Goal: Task Accomplishment & Management: Manage account settings

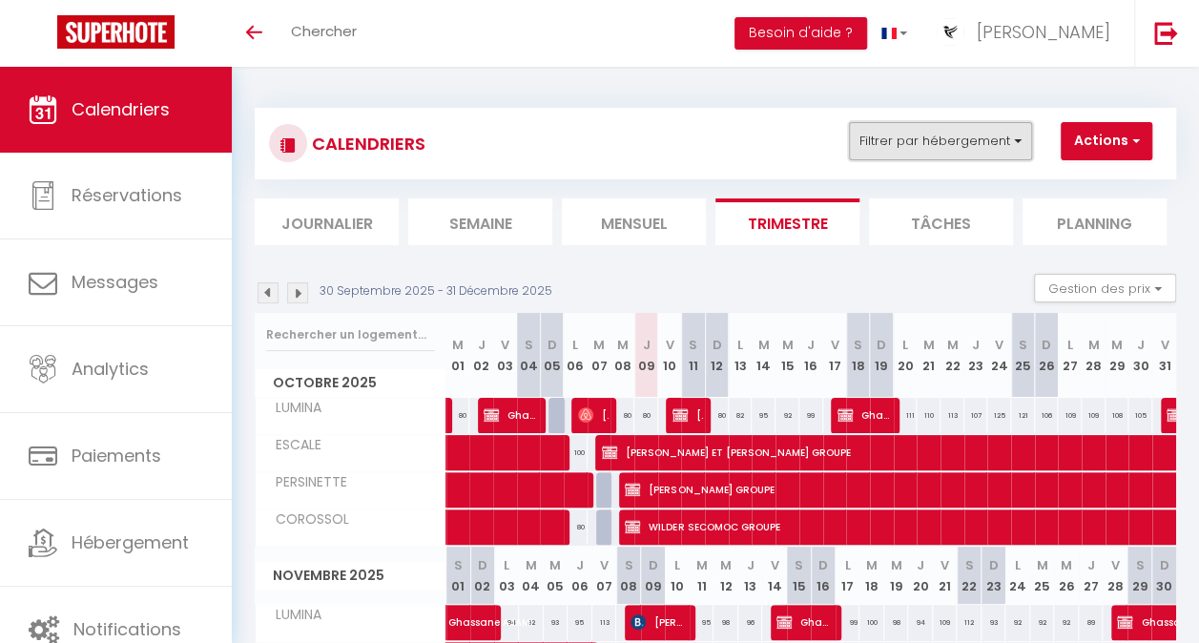
click at [942, 143] on button "Filtrer par hébergement" at bounding box center [940, 141] width 183 height 38
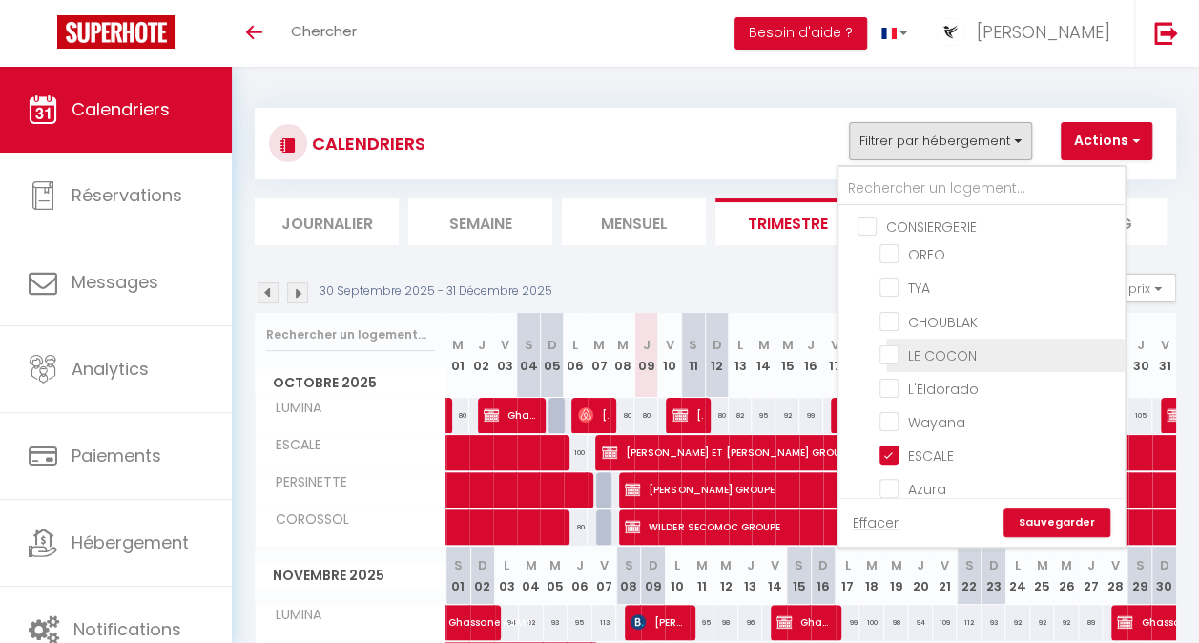
click at [892, 348] on input "LE COCON" at bounding box center [998, 353] width 238 height 19
checkbox input "true"
checkbox input "false"
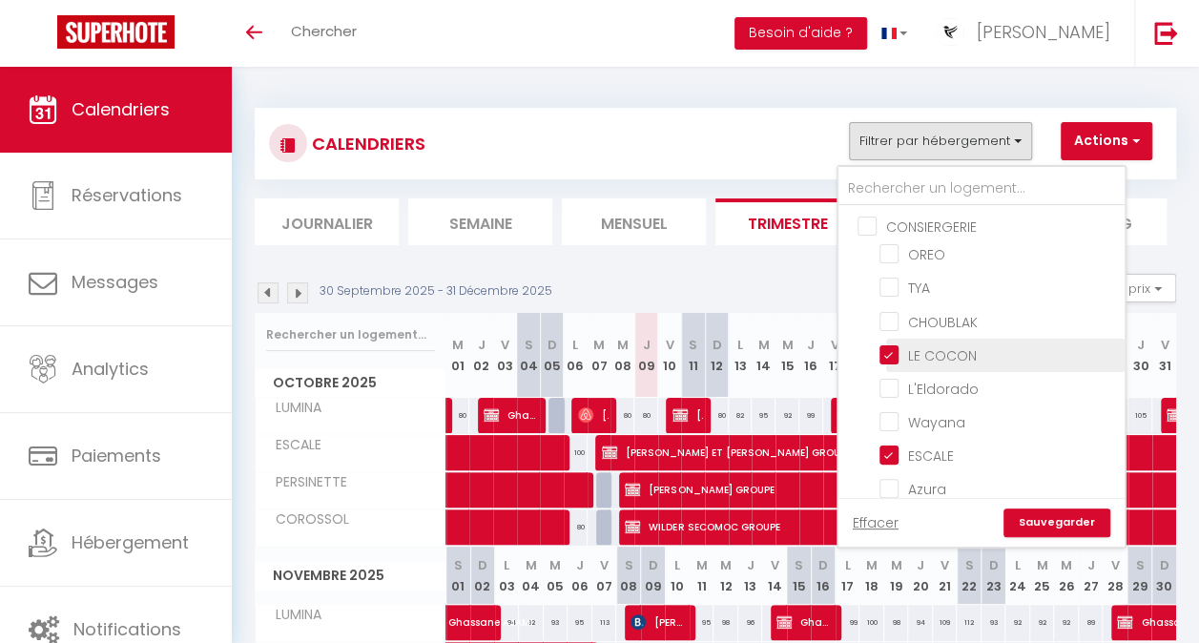
checkbox input "false"
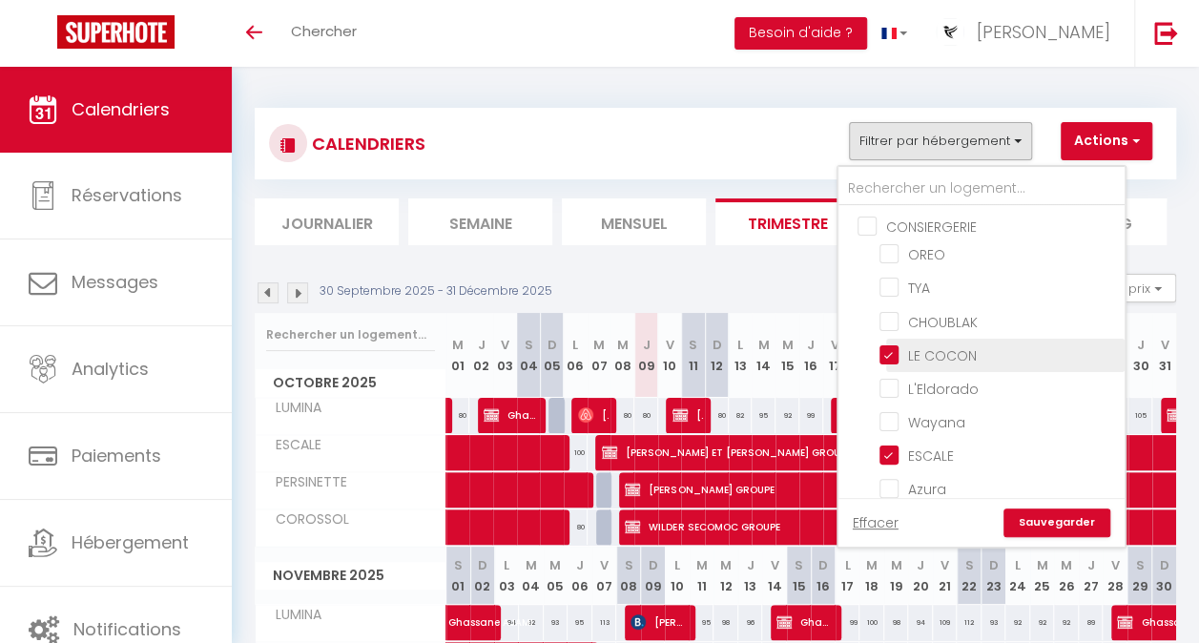
checkbox input "false"
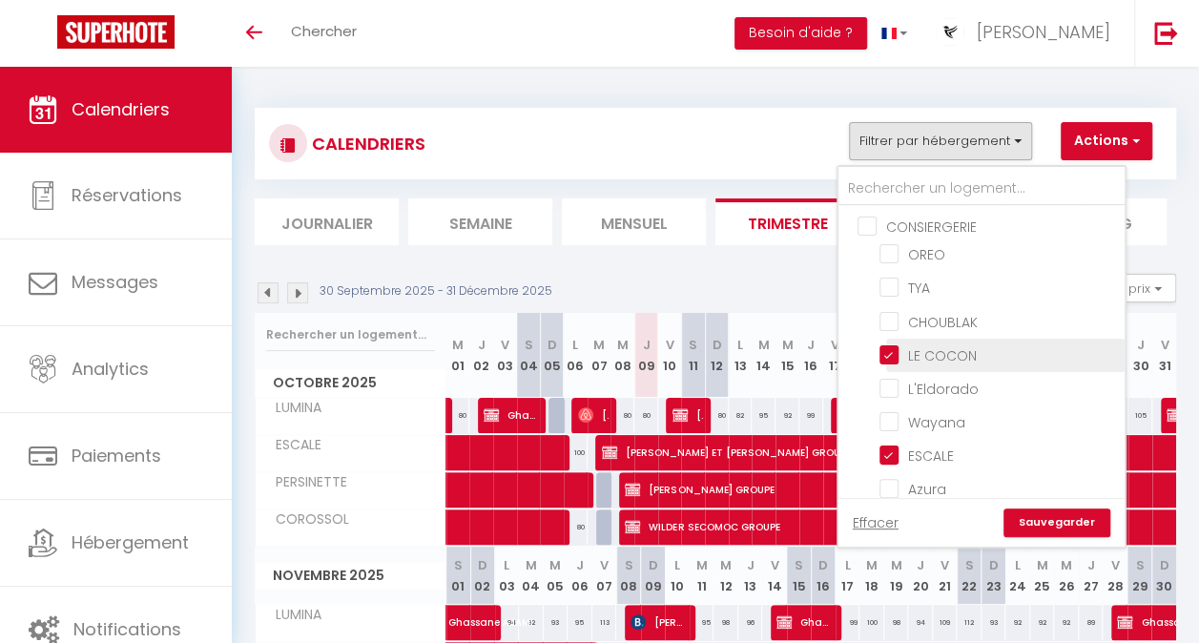
checkbox input "false"
click at [1039, 530] on link "Sauvegarder" at bounding box center [1056, 522] width 107 height 29
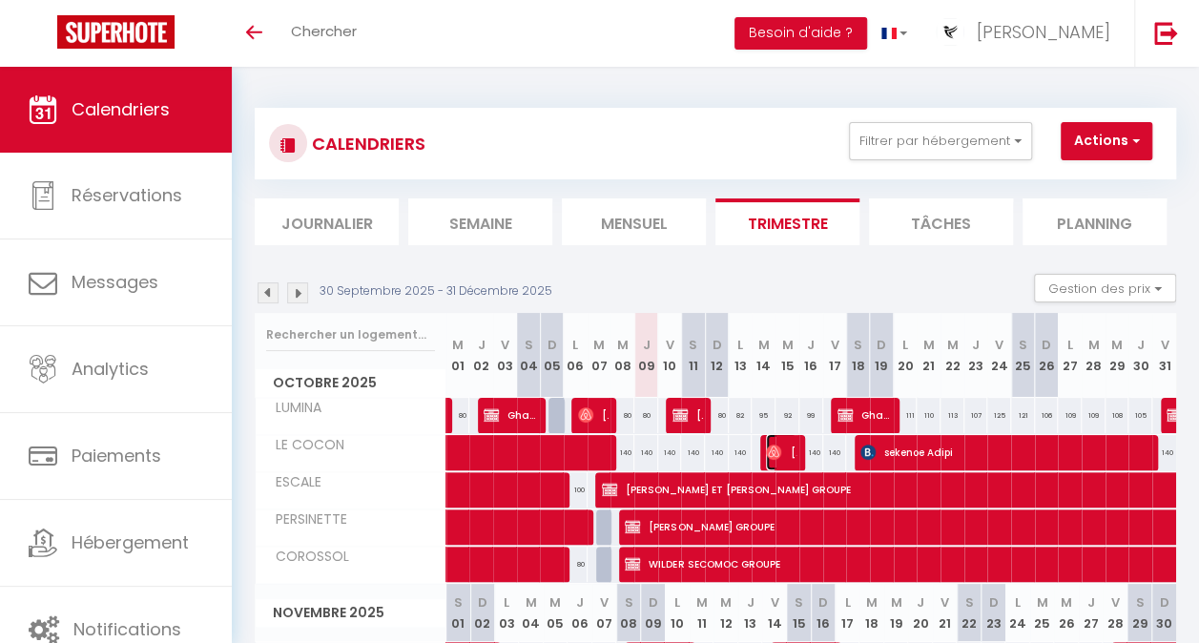
click at [784, 457] on span "[PERSON_NAME]" at bounding box center [781, 452] width 31 height 36
select select "OK"
select select "0"
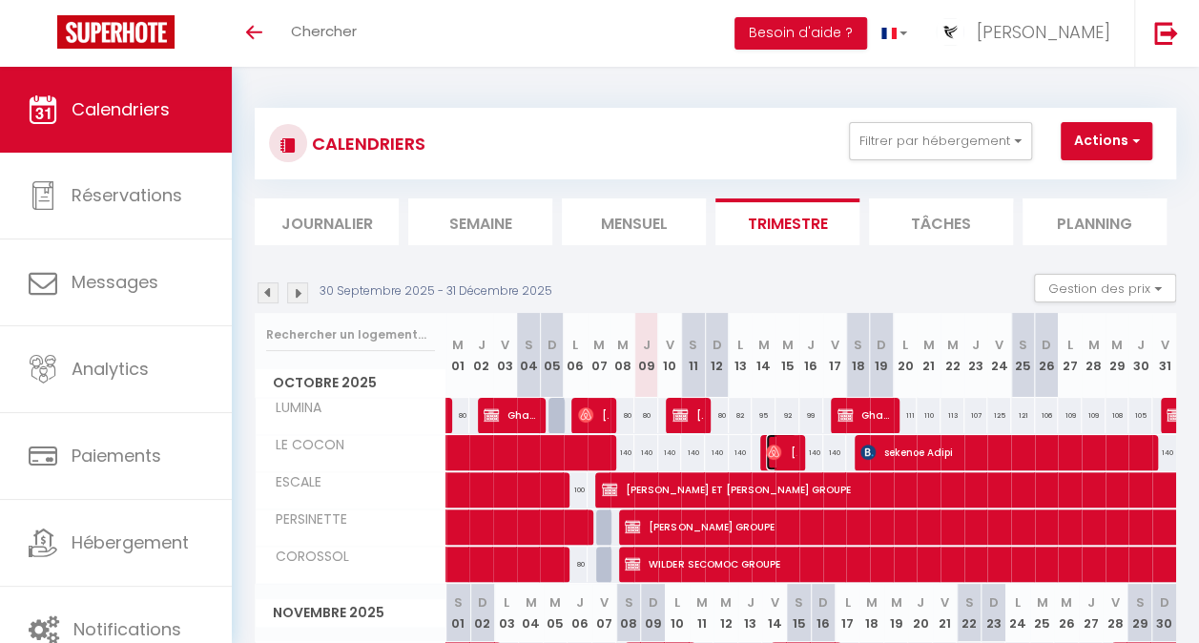
select select "1"
select select
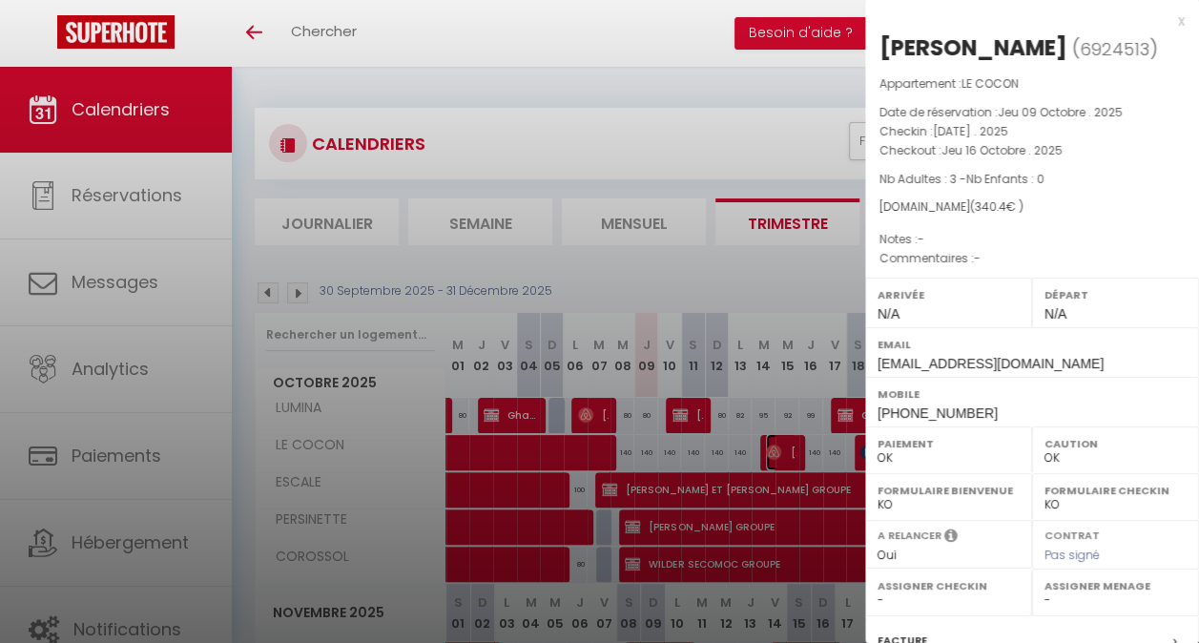
select select "24073"
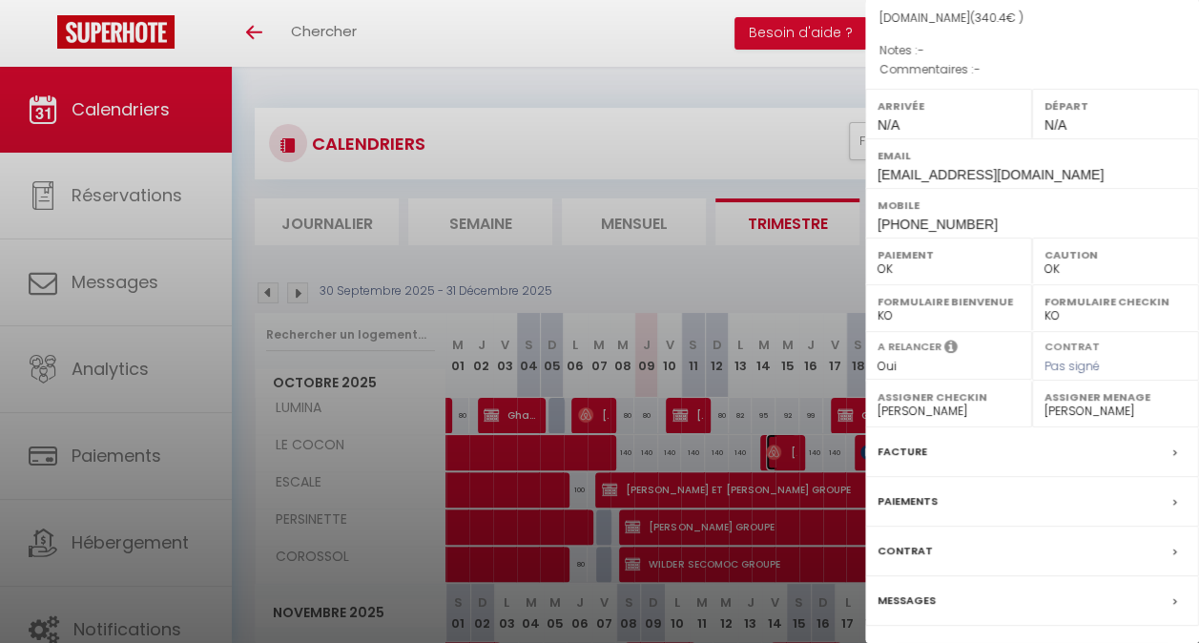
scroll to position [272, 0]
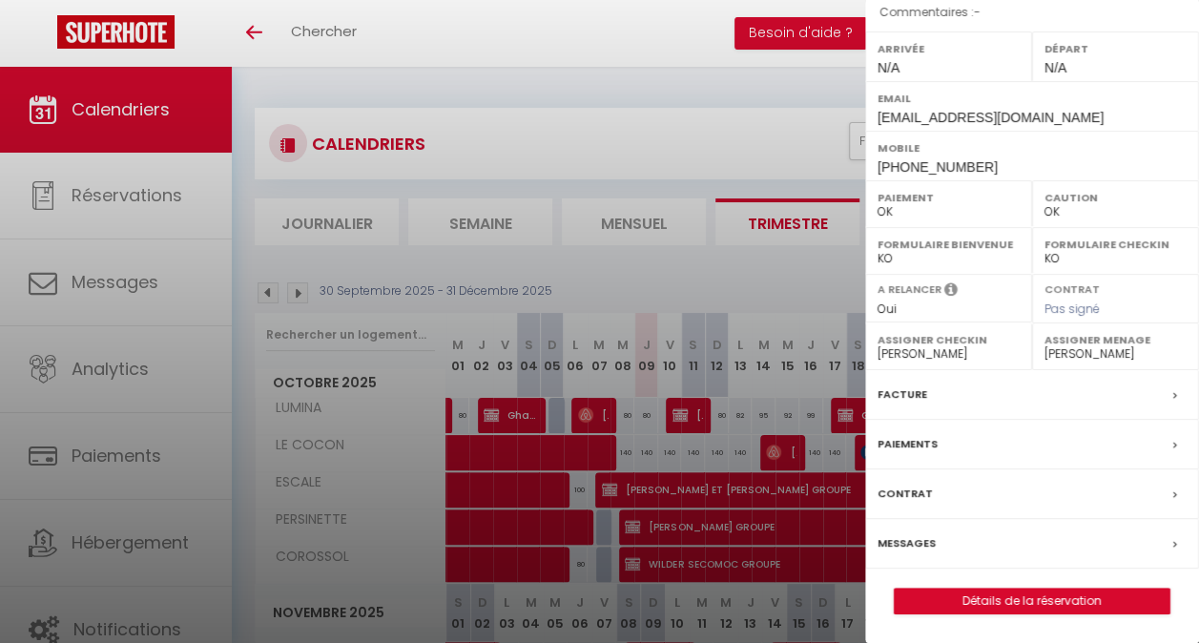
click at [919, 439] on label "Paiements" at bounding box center [907, 444] width 60 height 20
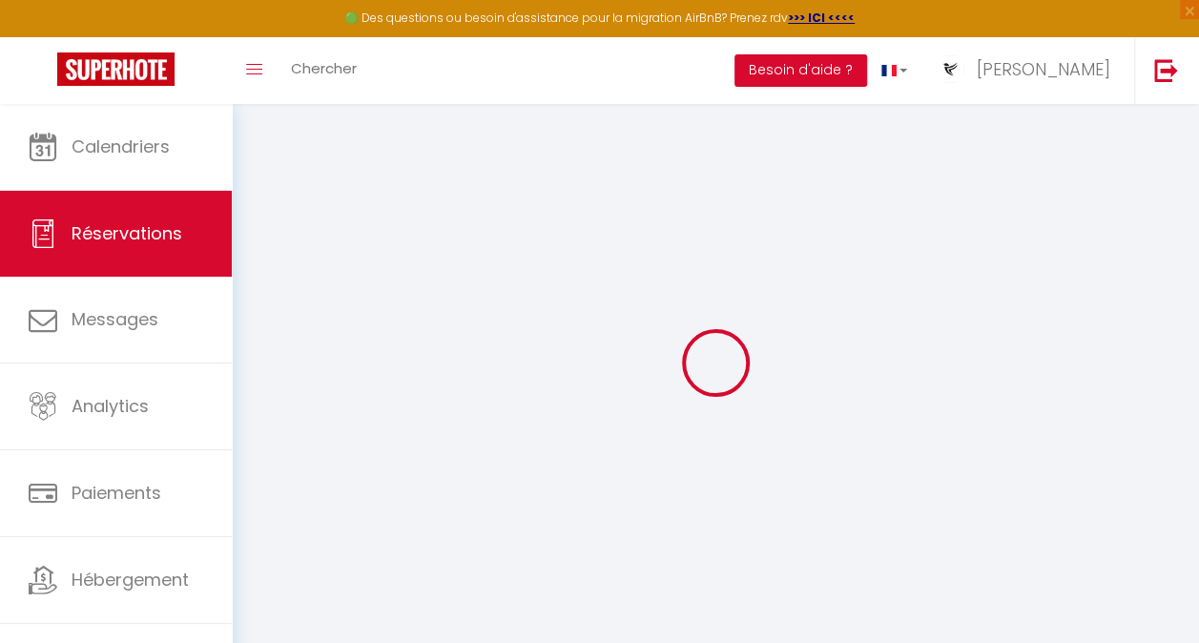
select select
checkbox input "false"
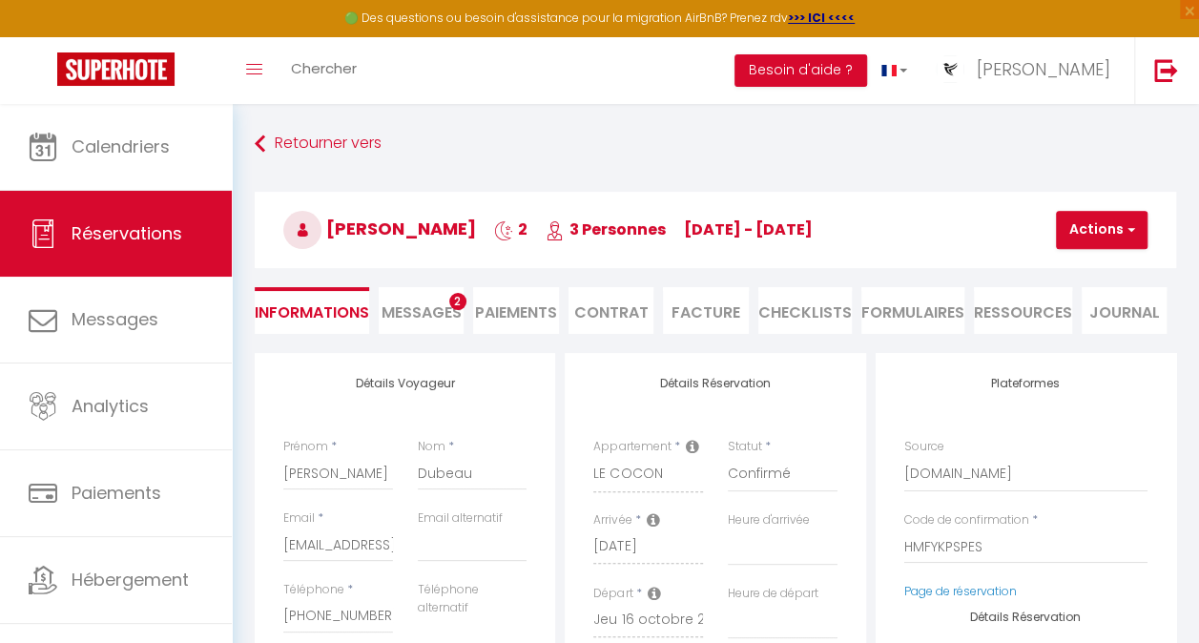
select select
checkbox input "false"
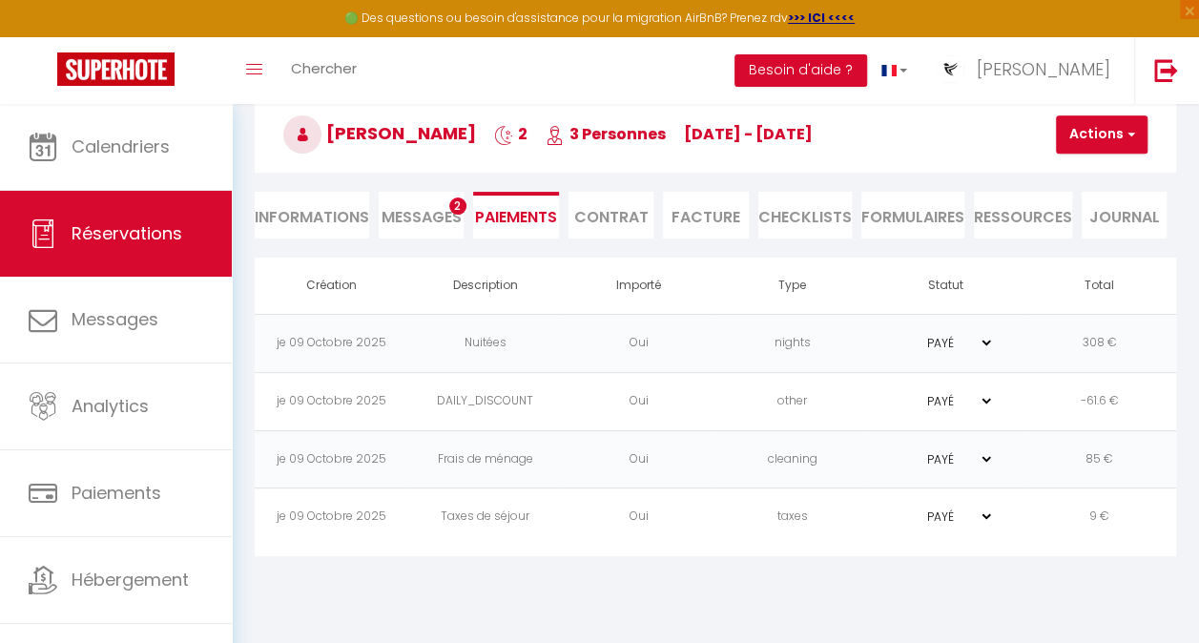
scroll to position [104, 0]
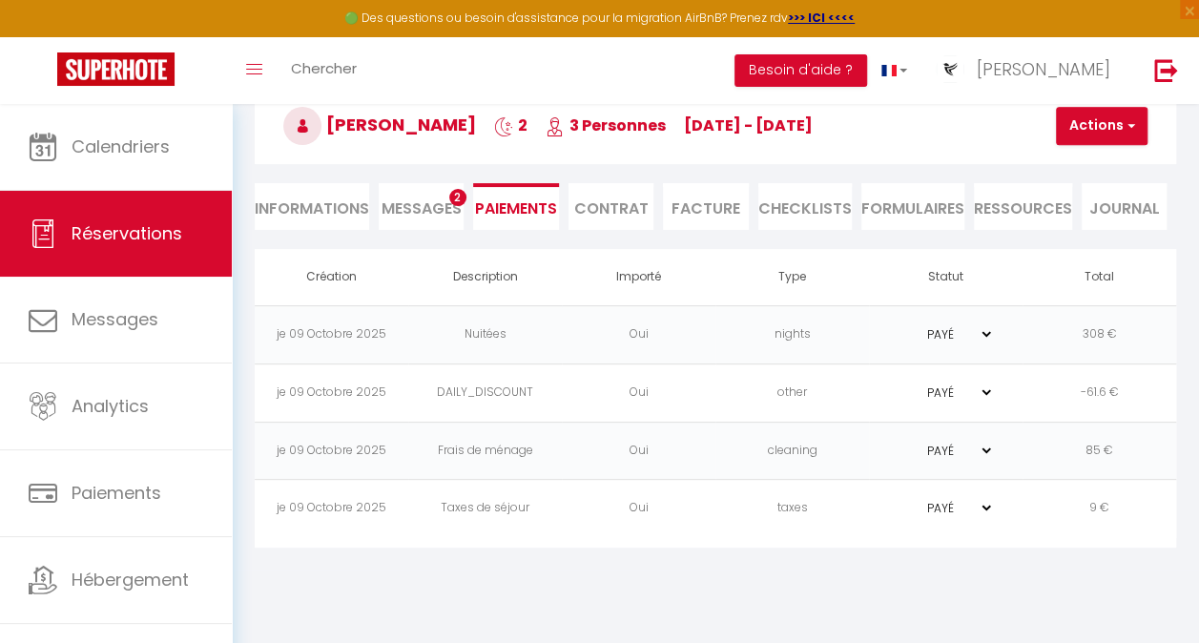
click at [427, 204] on span "Messages" at bounding box center [421, 208] width 80 height 22
